Goal: Task Accomplishment & Management: Use online tool/utility

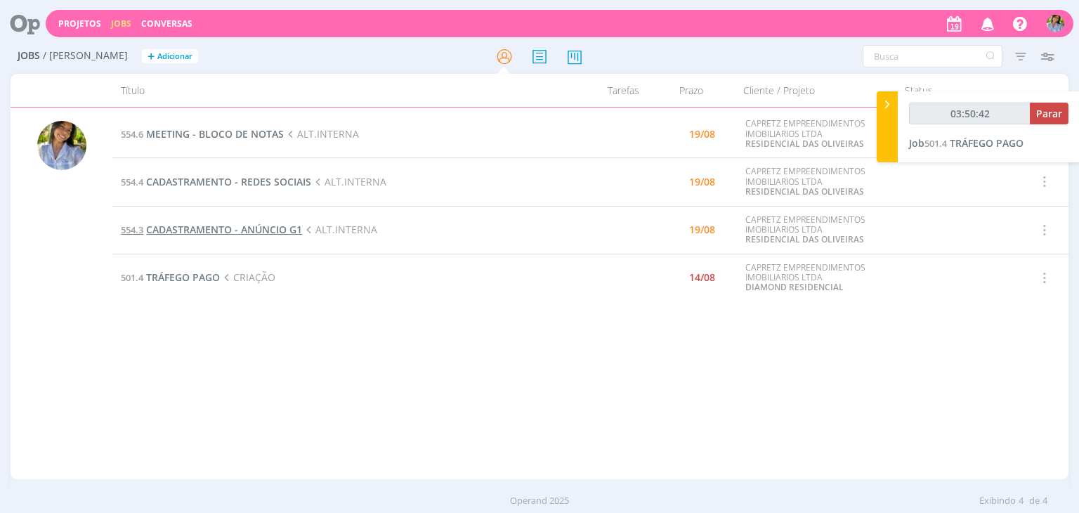
click at [273, 230] on span "CADASTRAMENTO - ANÚNCIO G1" at bounding box center [224, 229] width 156 height 13
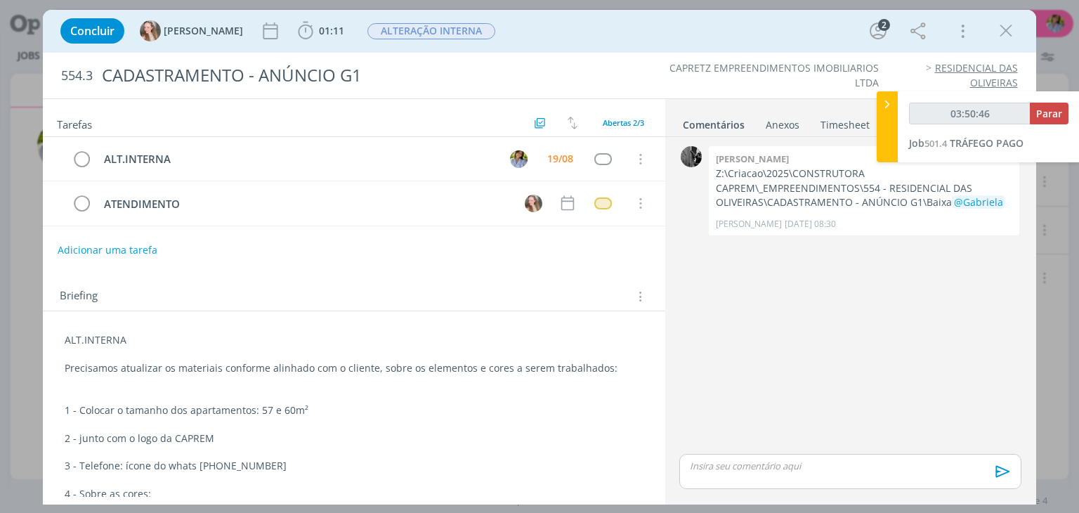
click at [665, 318] on div "0 [PERSON_NAME]:\Criacao\2025\CONSTRUTORA CAPREM\_EMPREENDIMENTOS\554 - RESIDEN…" at bounding box center [850, 319] width 371 height 365
click at [1000, 32] on icon "dialog" at bounding box center [1006, 30] width 21 height 21
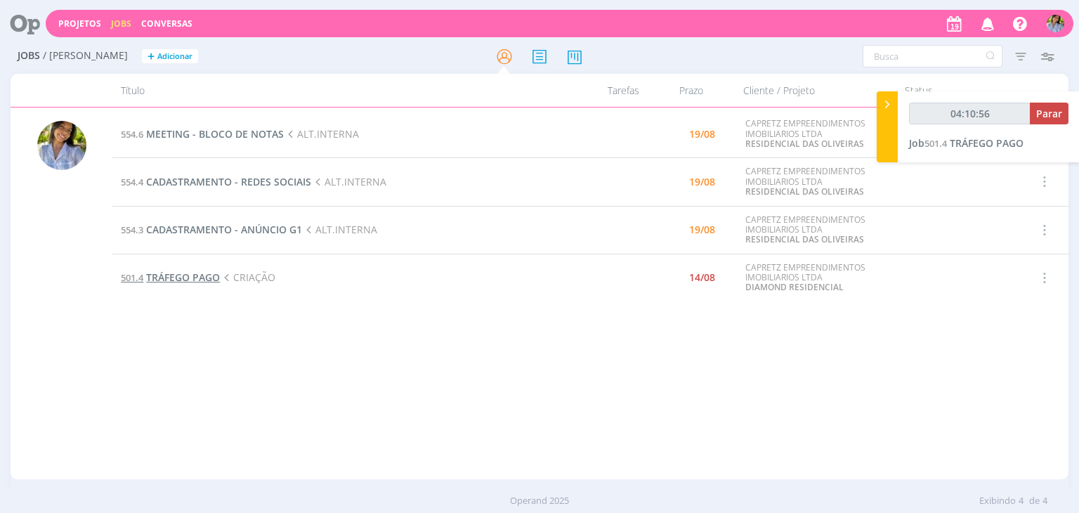
click at [211, 280] on span "TRÁFEGO PAGO" at bounding box center [183, 277] width 74 height 13
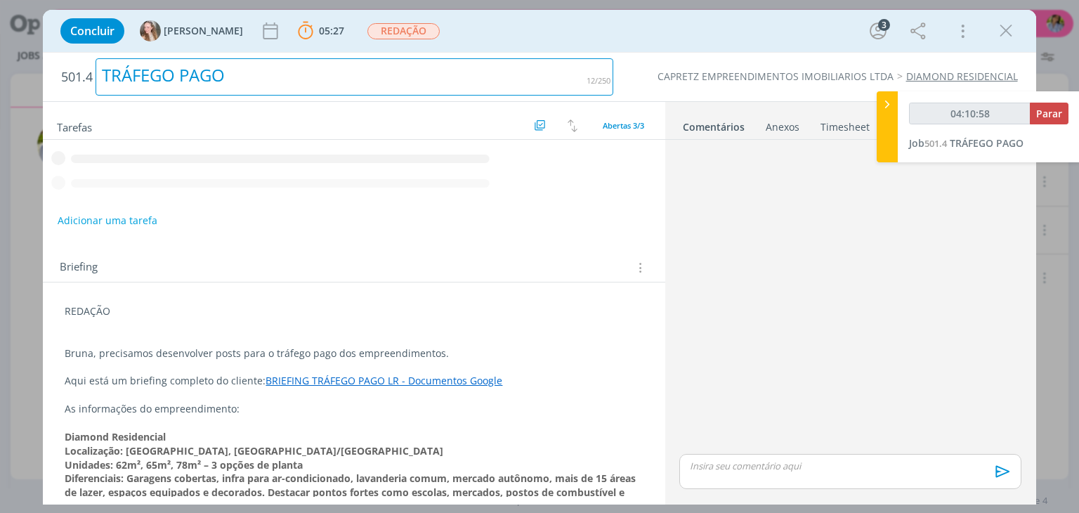
click at [197, 78] on div "TRÁFEGO PAGO" at bounding box center [355, 76] width 518 height 37
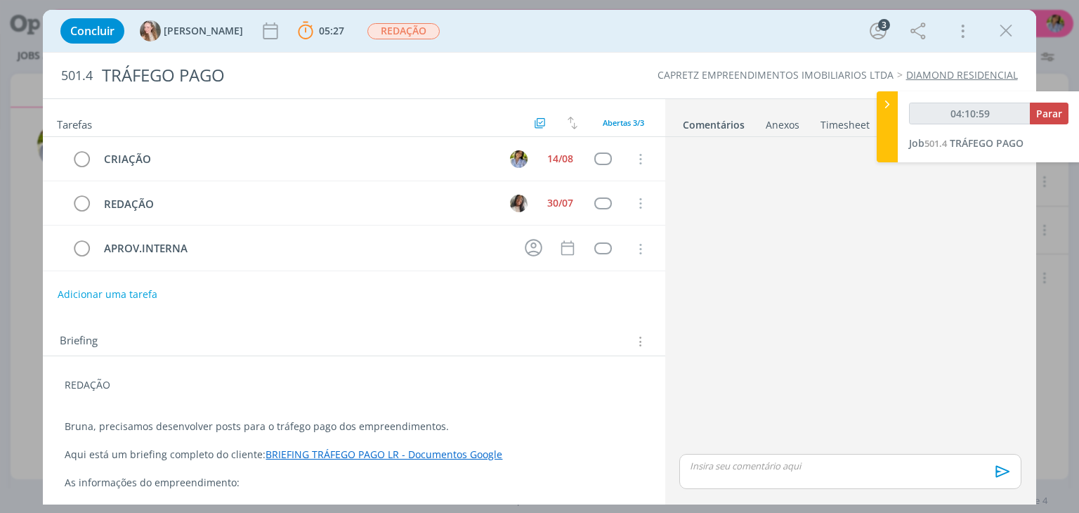
click at [65, 77] on span "501.4" at bounding box center [77, 75] width 32 height 15
drag, startPoint x: 62, startPoint y: 74, endPoint x: 93, endPoint y: 75, distance: 30.9
click at [93, 76] on span "501.4" at bounding box center [77, 75] width 32 height 15
copy span "501.4"
type input "04:14:51"
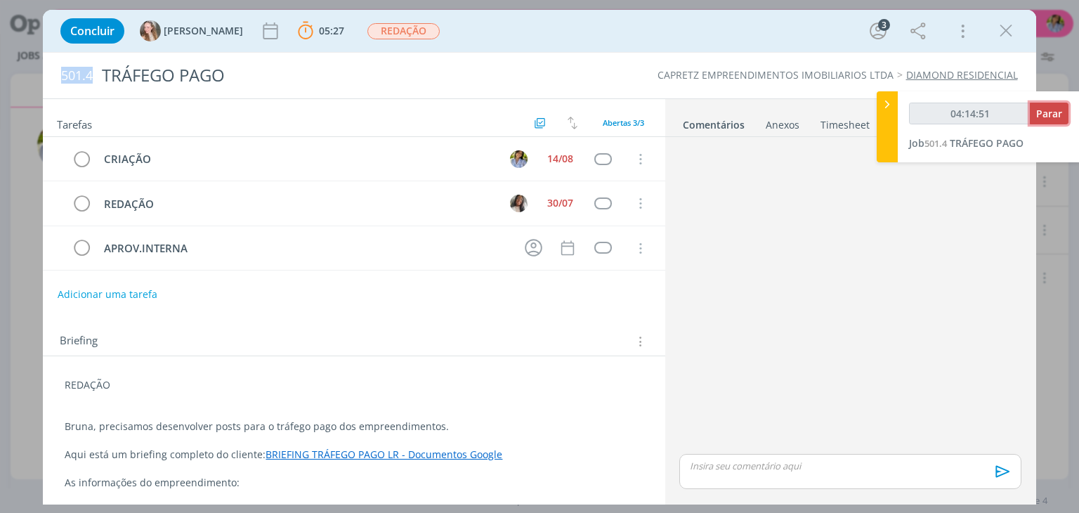
click at [1062, 108] on span "Parar" at bounding box center [1049, 113] width 26 height 13
click at [770, 464] on p "dialog" at bounding box center [850, 466] width 319 height 13
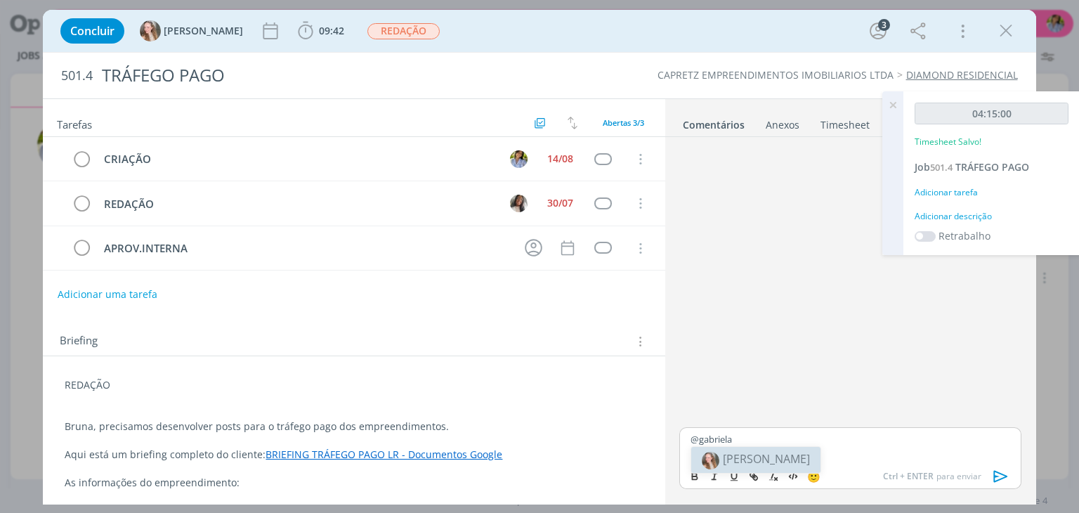
click at [741, 456] on span "[PERSON_NAME]" at bounding box center [766, 458] width 87 height 15
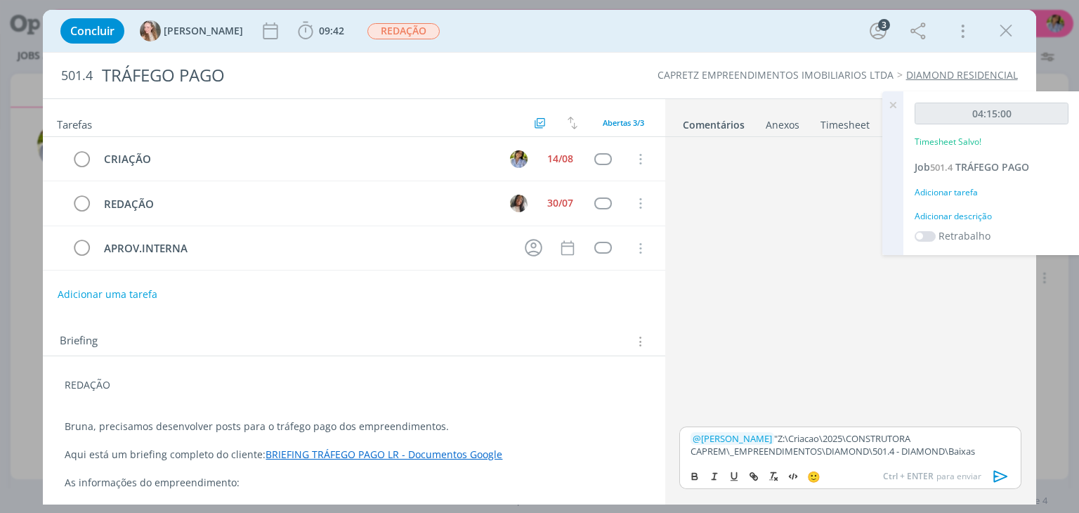
click at [745, 436] on p "﻿ @ [PERSON_NAME] ﻿ "Z:\Criacao\2025\CONSTRUTORA CAPREM\_EMPREENDIMENTOS\DIAMON…" at bounding box center [850, 445] width 319 height 26
drag, startPoint x: 998, startPoint y: 476, endPoint x: 1009, endPoint y: 486, distance: 14.9
click at [998, 475] on icon "dialog" at bounding box center [1001, 476] width 21 height 21
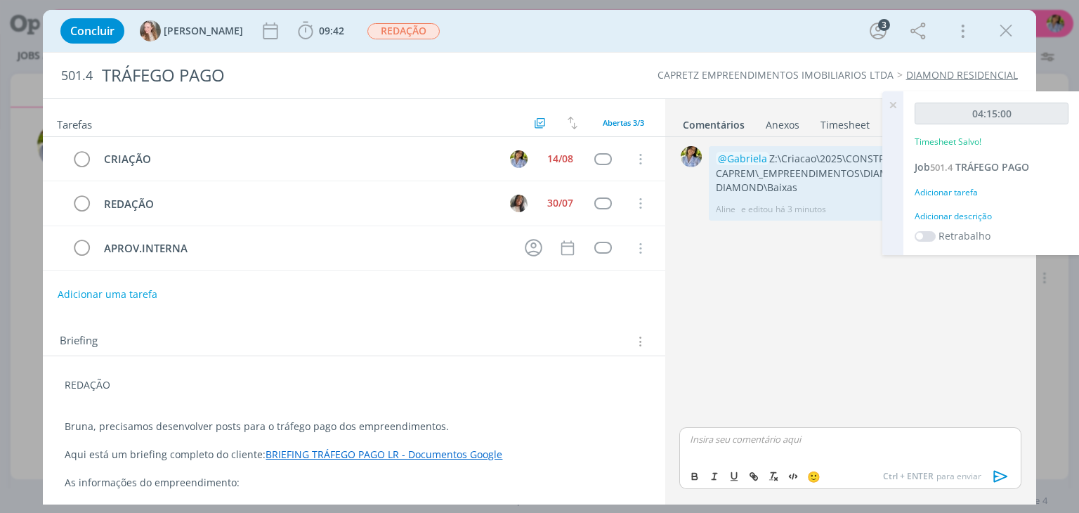
click at [895, 108] on icon at bounding box center [892, 104] width 25 height 27
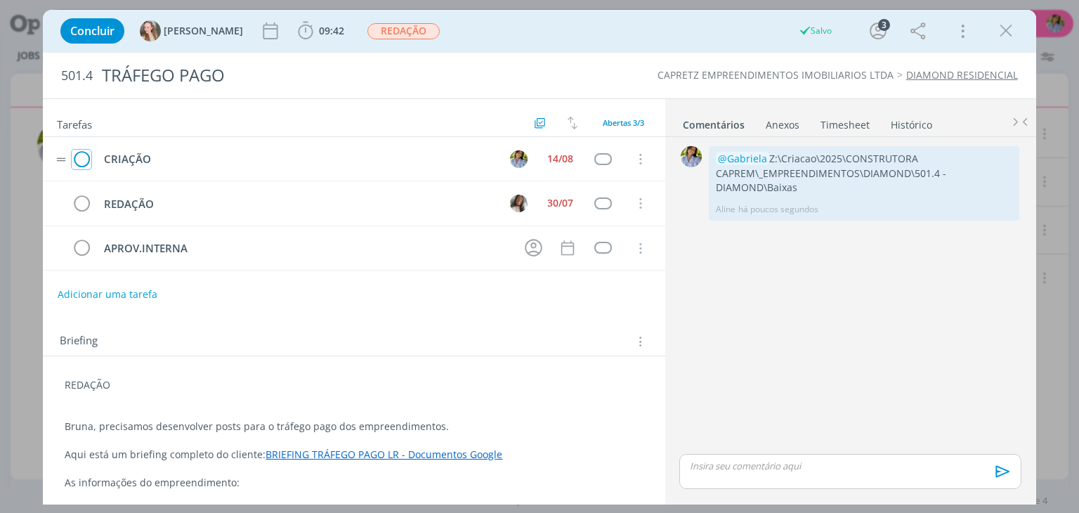
click at [80, 161] on icon "dialog" at bounding box center [82, 159] width 20 height 21
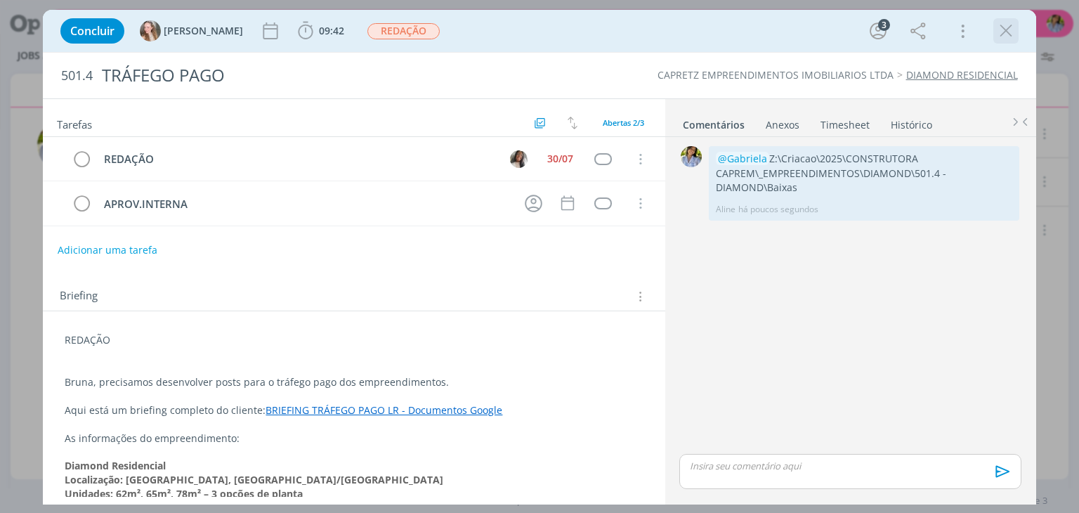
click at [1005, 31] on icon "dialog" at bounding box center [1006, 30] width 21 height 21
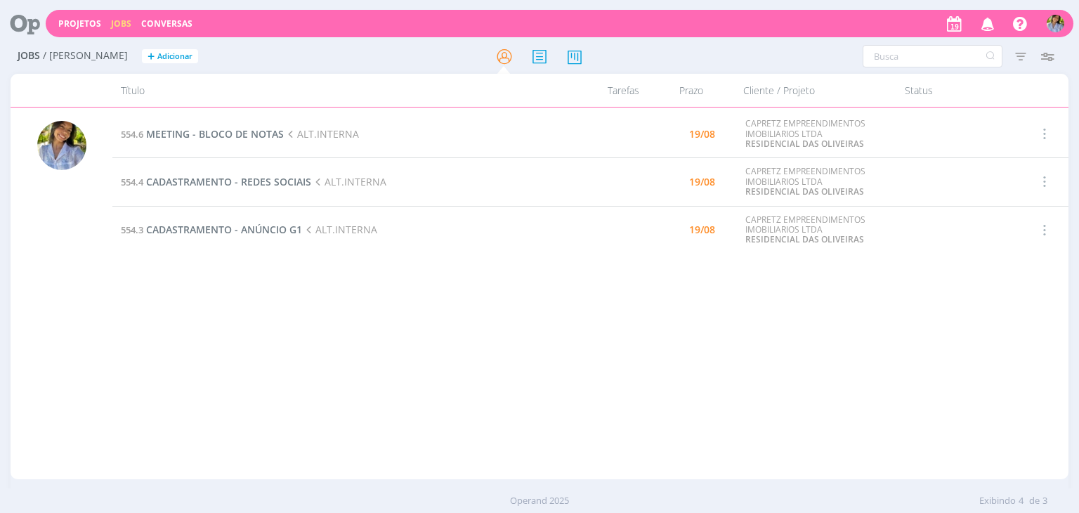
drag, startPoint x: 346, startPoint y: 341, endPoint x: 349, endPoint y: 332, distance: 8.9
click at [346, 341] on div "554.6 MEETING - BLOCO DE NOTAS ALT.INTERNA 19/08 CAPRETZ EMPREENDIMENTOS IMOBIL…" at bounding box center [590, 293] width 956 height 366
click at [314, 313] on div "554.6 MEETING - BLOCO DE NOTAS ALT.INTERNA 19/08 CAPRETZ EMPREENDIMENTOS IMOBIL…" at bounding box center [590, 293] width 956 height 366
click at [267, 181] on span "CADASTRAMENTO - REDES SOCIAIS" at bounding box center [228, 181] width 165 height 13
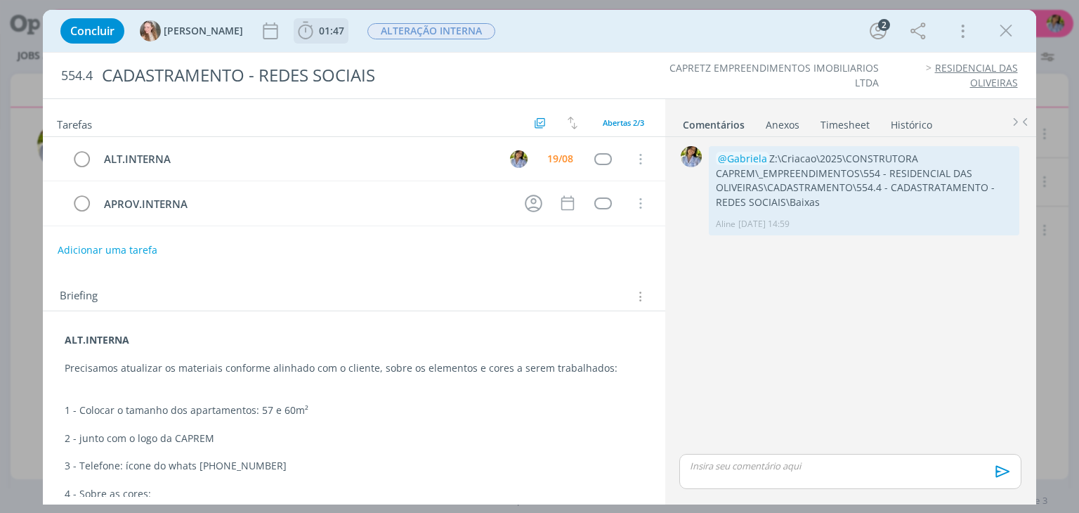
drag, startPoint x: 288, startPoint y: 33, endPoint x: 313, endPoint y: 55, distance: 32.9
click at [319, 33] on span "01:47" at bounding box center [331, 30] width 25 height 13
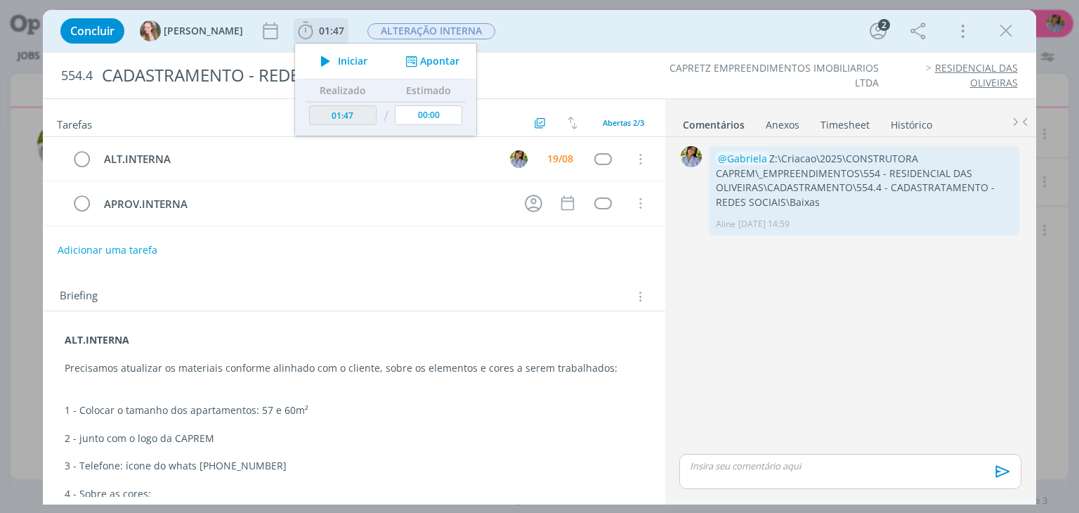
click at [338, 65] on span "Iniciar" at bounding box center [353, 61] width 30 height 10
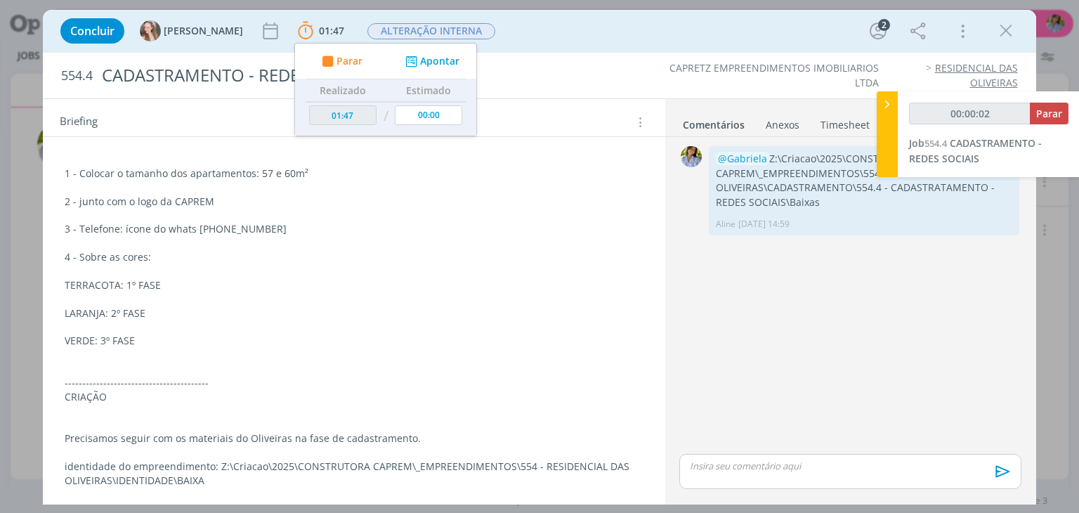
scroll to position [188, 0]
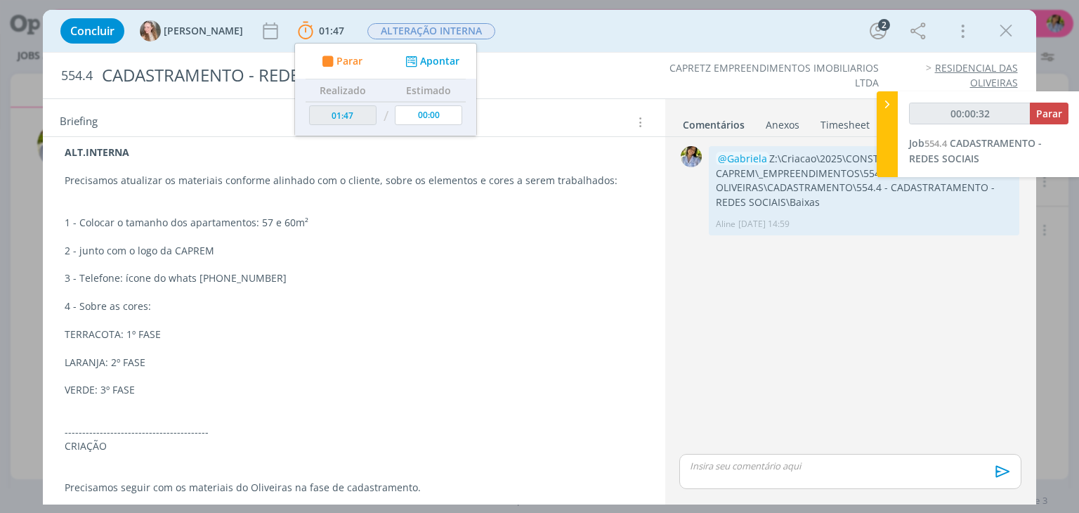
click at [1008, 28] on icon "dialog" at bounding box center [1006, 30] width 21 height 21
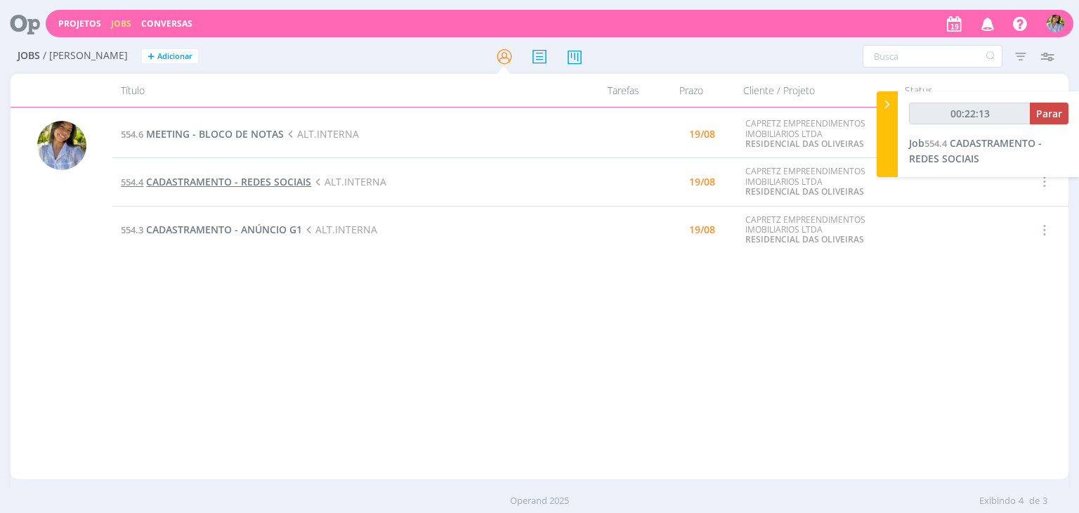
click at [284, 182] on span "CADASTRAMENTO - REDES SOCIAIS" at bounding box center [228, 181] width 165 height 13
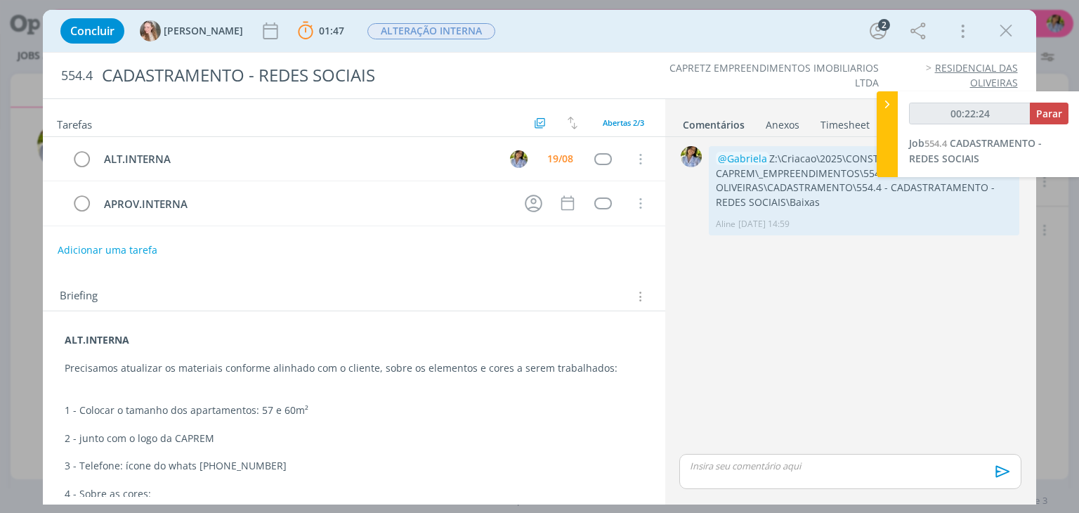
type input "00:22:25"
click at [1060, 117] on span "Parar" at bounding box center [1049, 113] width 26 height 13
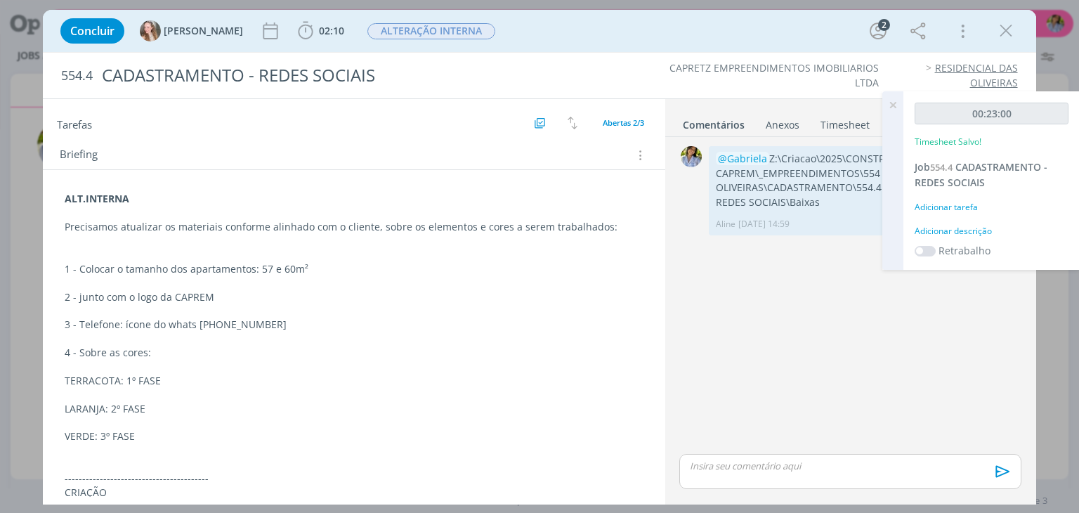
scroll to position [148, 0]
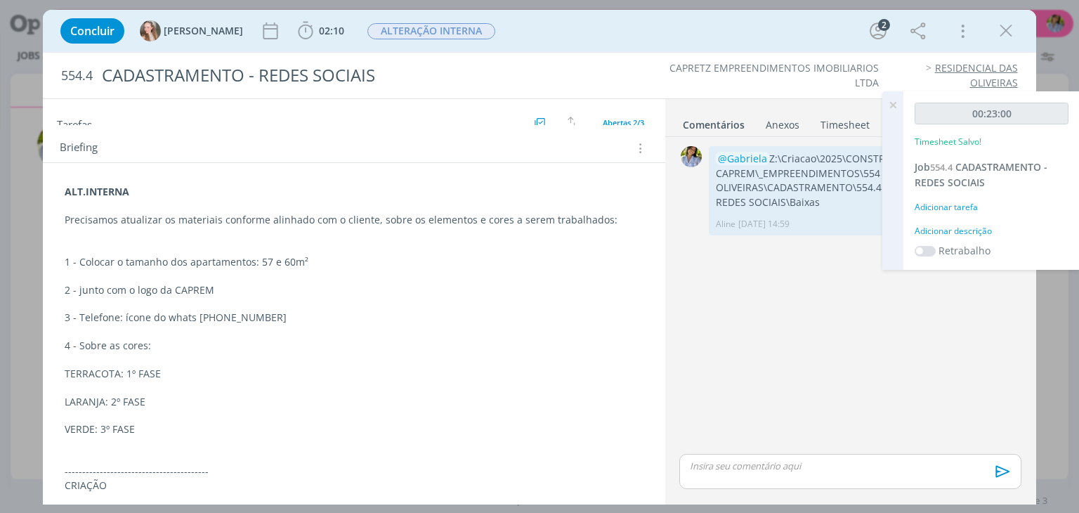
click at [892, 105] on icon at bounding box center [892, 104] width 25 height 27
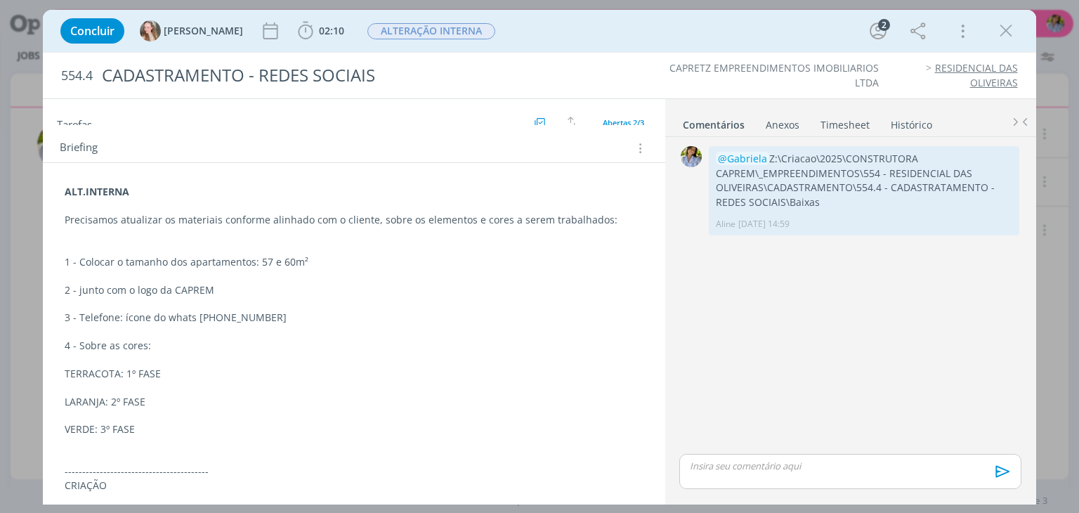
click at [1005, 36] on icon "dialog" at bounding box center [1006, 30] width 21 height 21
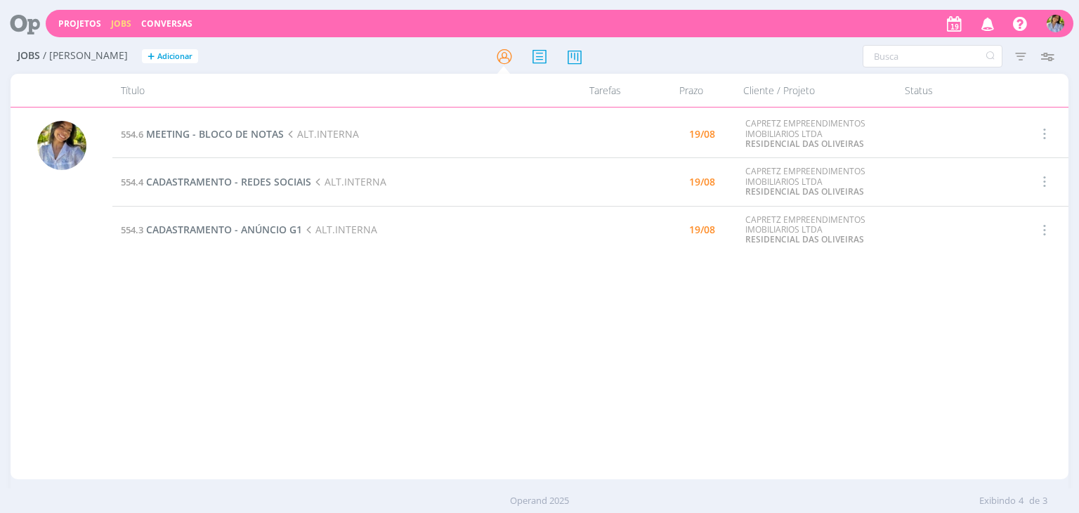
click at [318, 310] on div "554.6 MEETING - BLOCO DE NOTAS ALT.INTERNA 19/08 CAPRETZ EMPREENDIMENTOS IMOBIL…" at bounding box center [590, 293] width 956 height 366
click at [225, 133] on span "MEETING - BLOCO DE NOTAS" at bounding box center [215, 133] width 138 height 13
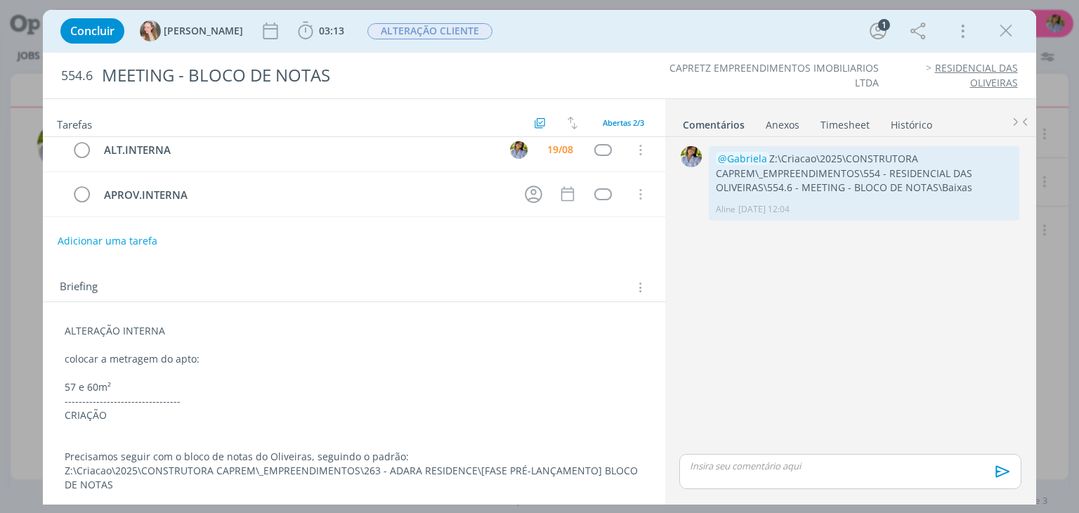
scroll to position [13, 0]
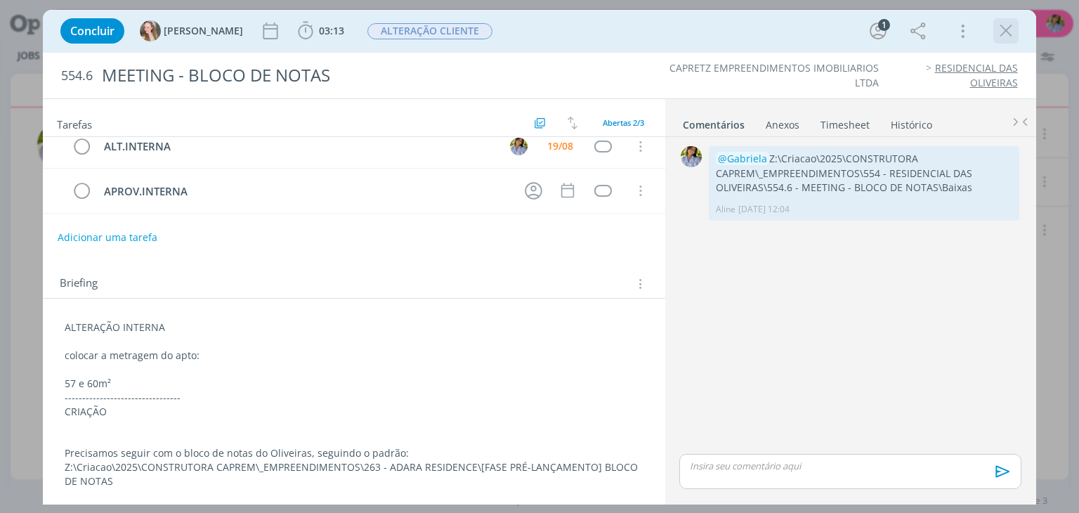
click at [1001, 32] on icon "dialog" at bounding box center [1006, 30] width 21 height 21
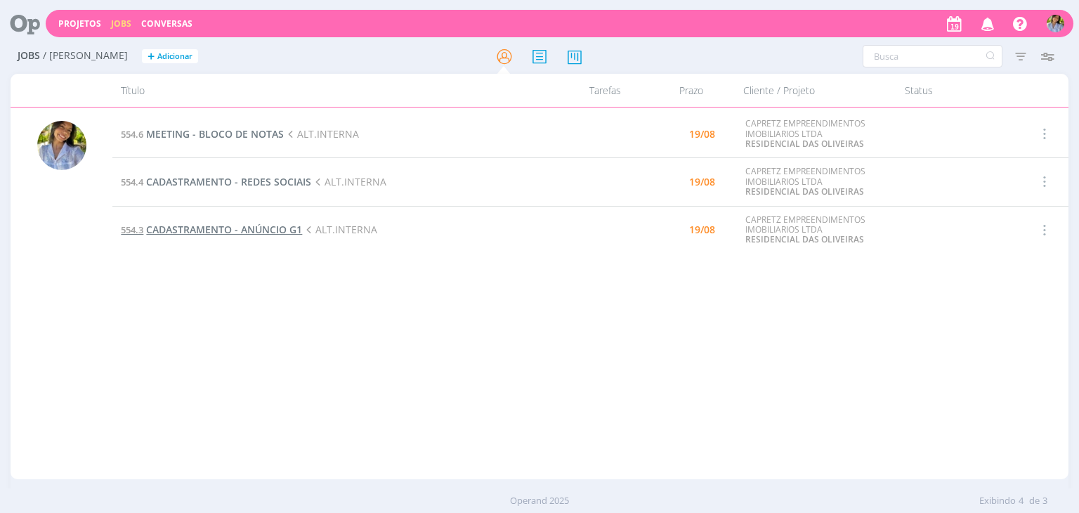
click at [255, 226] on span "CADASTRAMENTO - ANÚNCIO G1" at bounding box center [224, 229] width 156 height 13
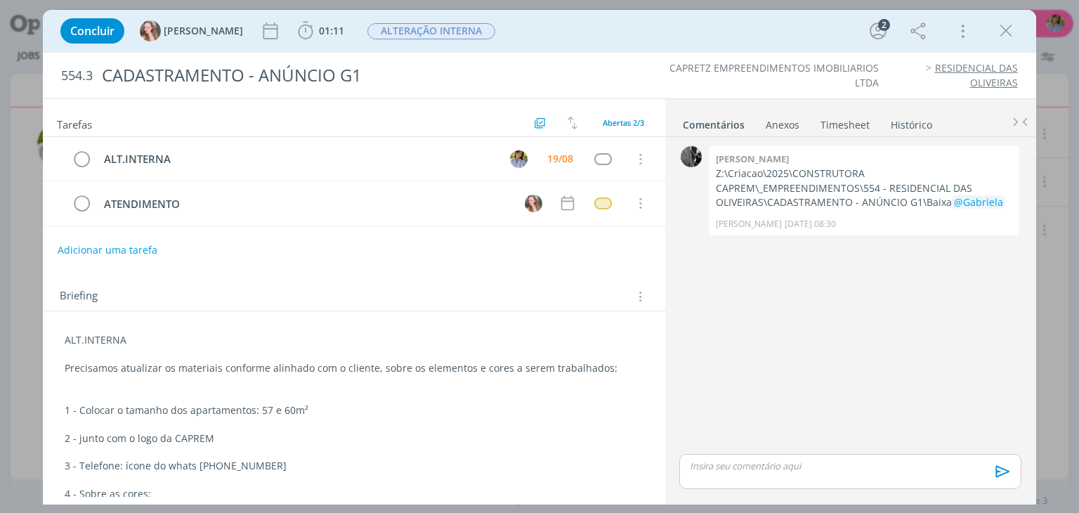
drag, startPoint x: 1009, startPoint y: 31, endPoint x: 715, endPoint y: 70, distance: 296.3
click at [1009, 31] on icon "dialog" at bounding box center [1006, 30] width 21 height 21
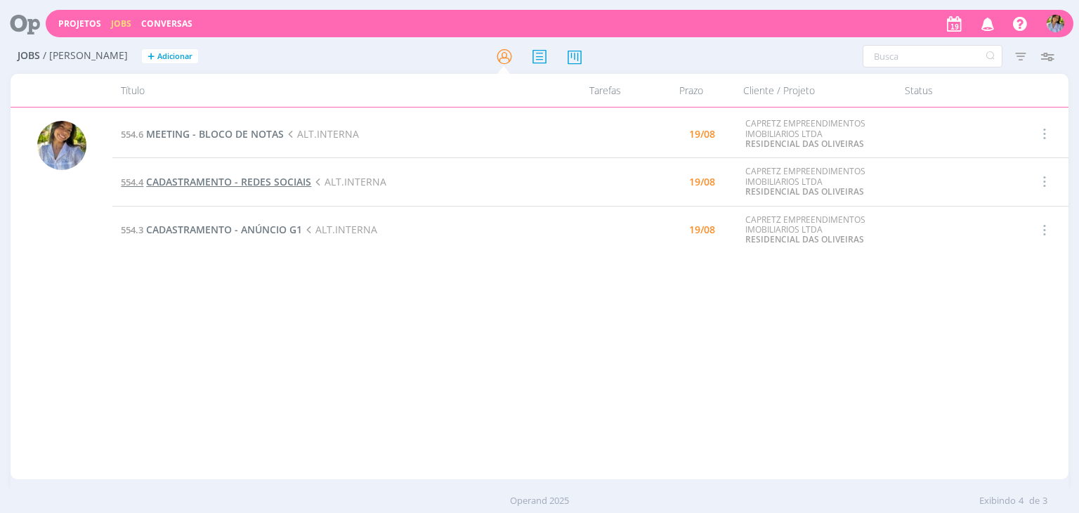
click at [261, 183] on span "CADASTRAMENTO - REDES SOCIAIS" at bounding box center [228, 181] width 165 height 13
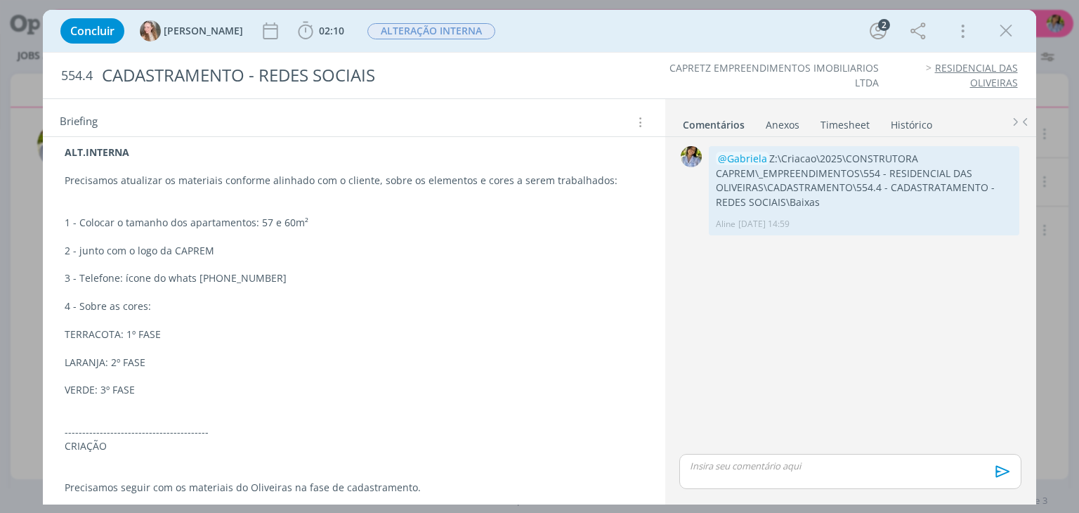
scroll to position [233, 0]
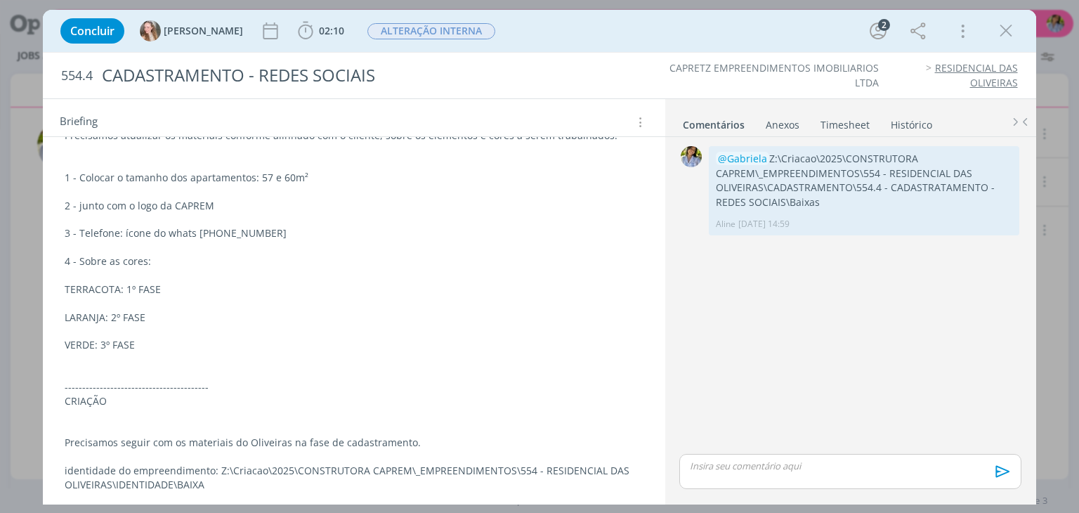
click at [1010, 34] on icon "dialog" at bounding box center [1006, 30] width 21 height 21
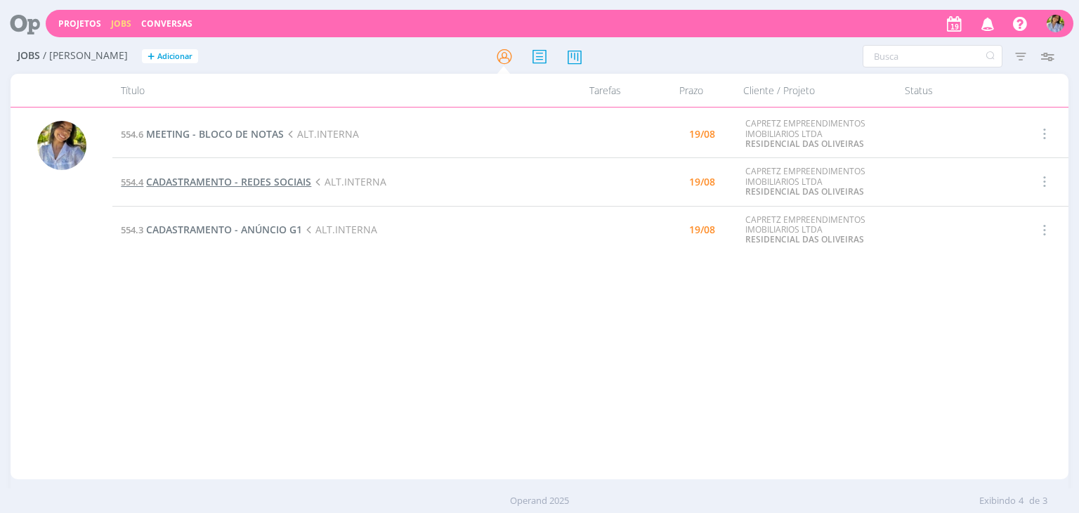
click at [228, 183] on span "CADASTRAMENTO - REDES SOCIAIS" at bounding box center [228, 181] width 165 height 13
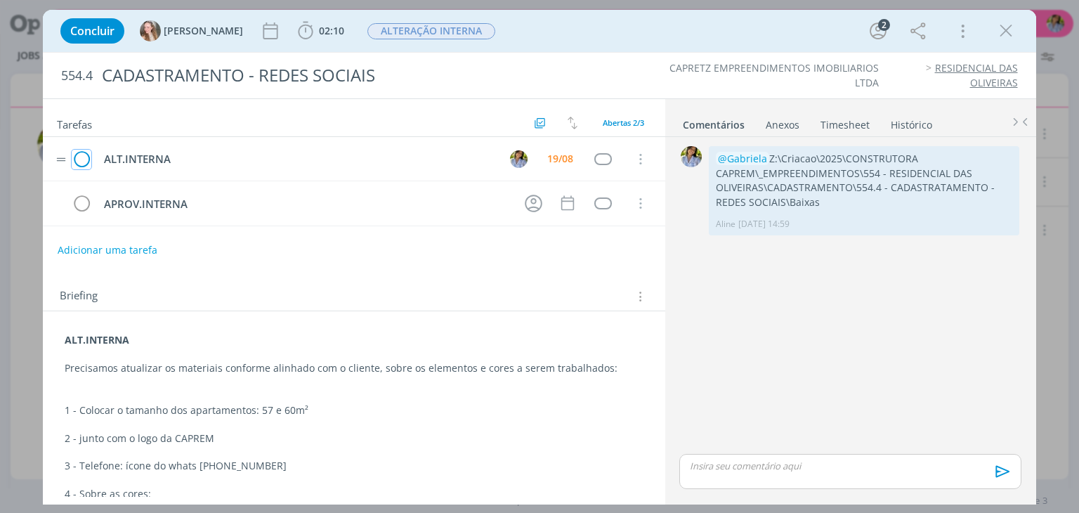
click at [80, 158] on icon "dialog" at bounding box center [82, 159] width 20 height 21
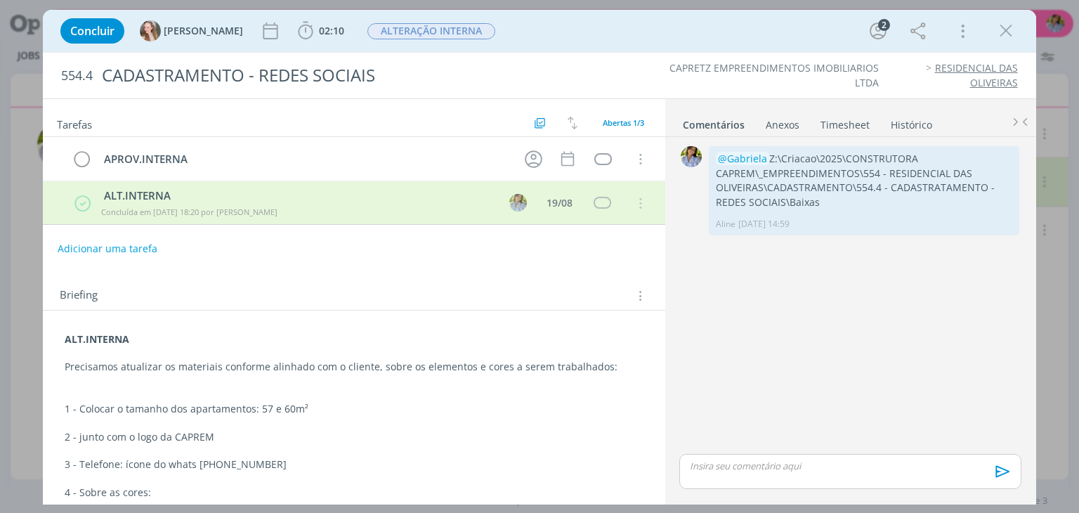
click at [1010, 40] on icon "dialog" at bounding box center [1006, 30] width 21 height 21
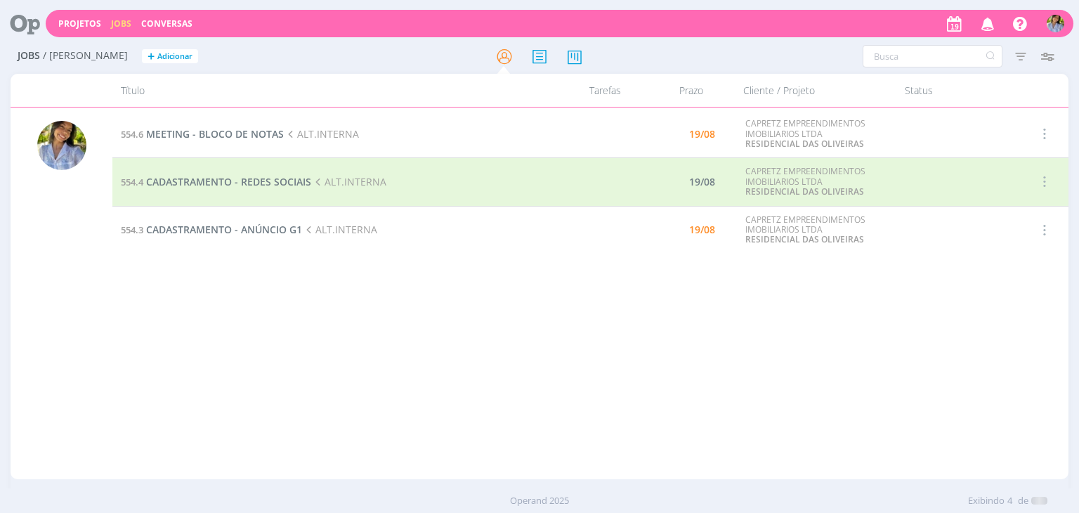
drag, startPoint x: 1003, startPoint y: 27, endPoint x: 996, endPoint y: 0, distance: 28.5
click at [1004, 27] on div at bounding box center [539, 256] width 1079 height 513
